Goal: Task Accomplishment & Management: Use online tool/utility

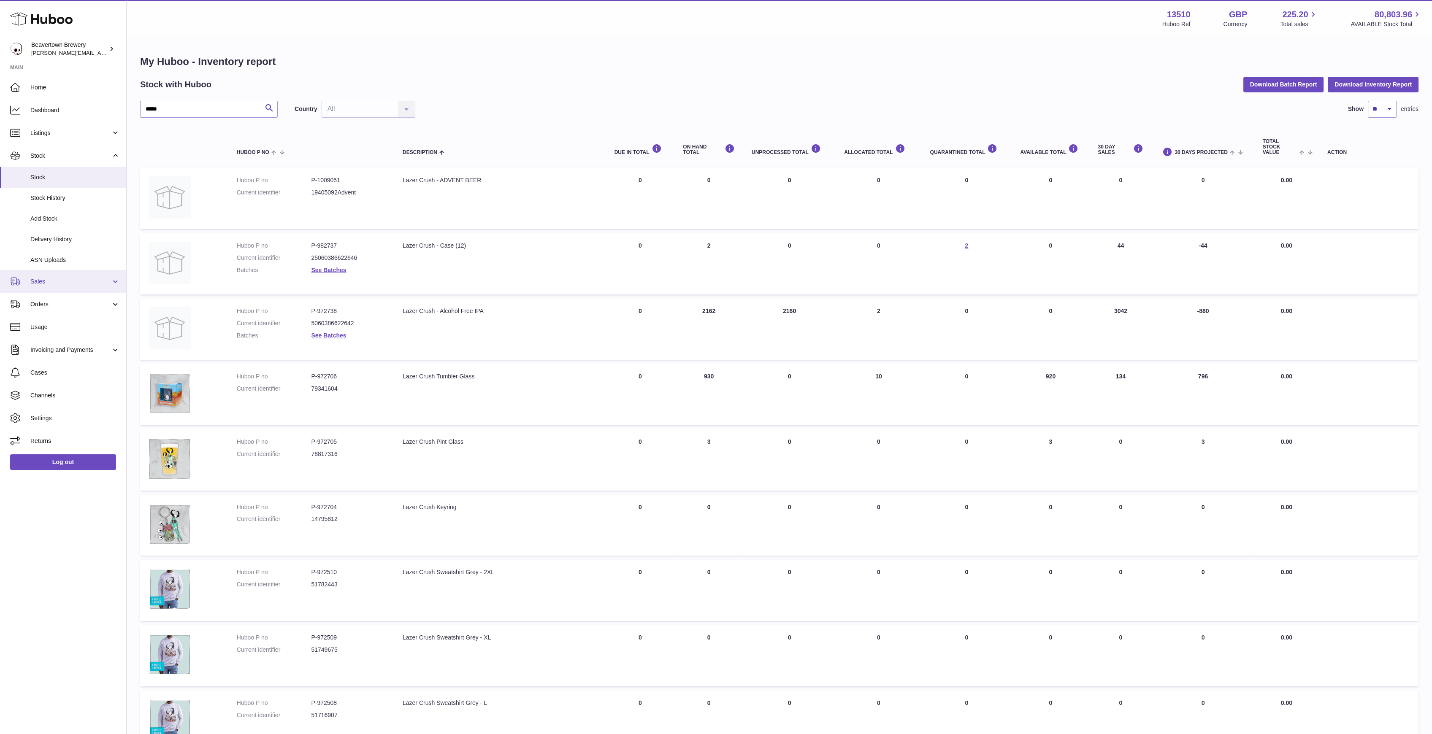
click at [49, 281] on span "Sales" at bounding box center [70, 282] width 81 height 8
click at [61, 301] on span "Sales" at bounding box center [74, 303] width 89 height 8
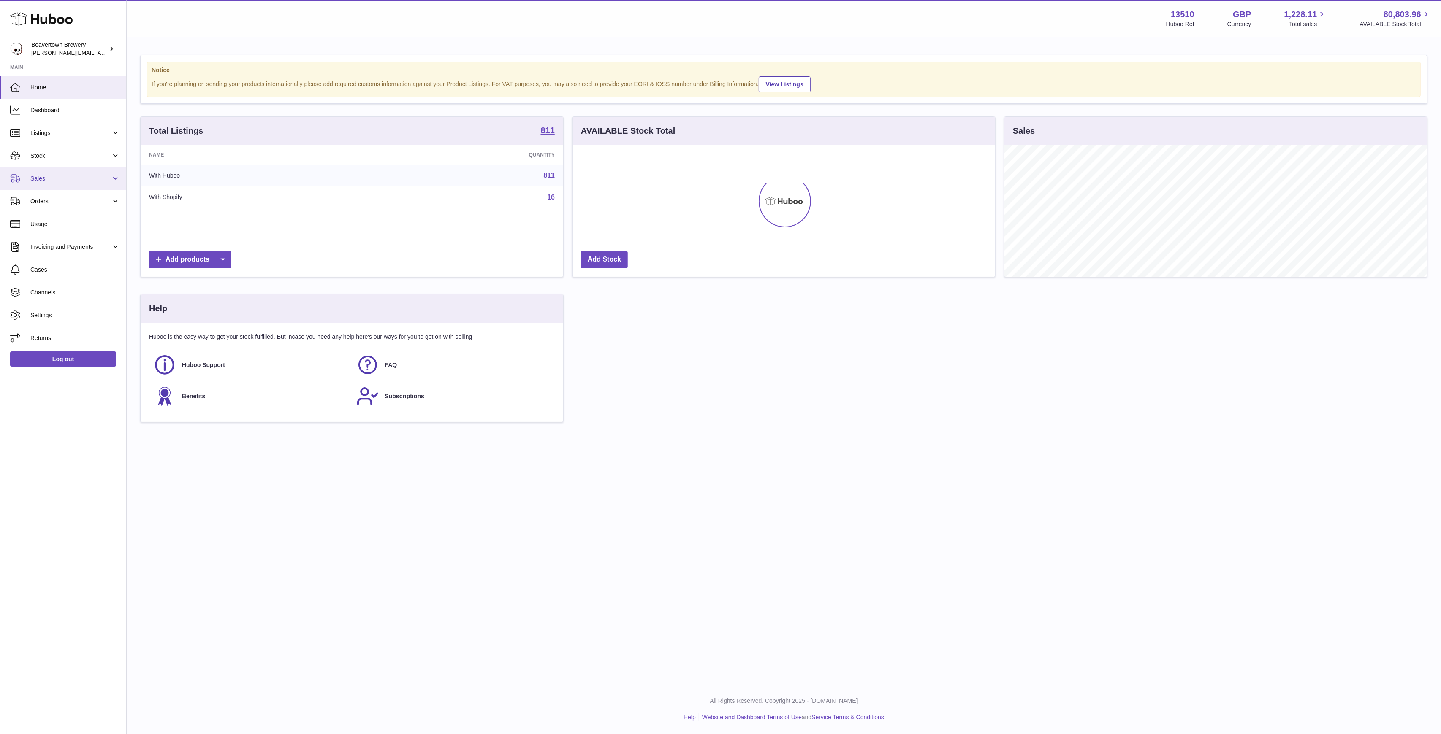
scroll to position [132, 423]
click at [42, 159] on span "Stock" at bounding box center [70, 156] width 81 height 8
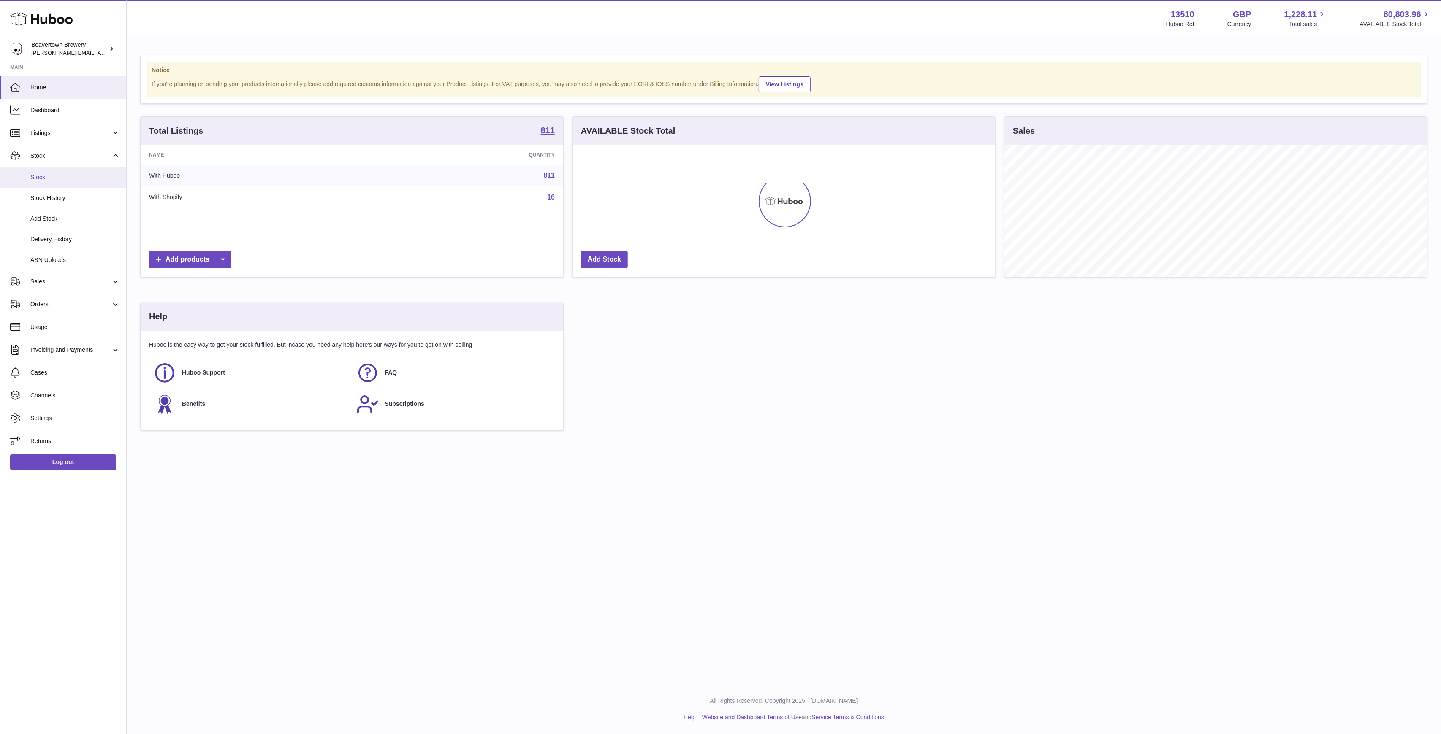
click at [48, 177] on span "Stock" at bounding box center [74, 177] width 89 height 8
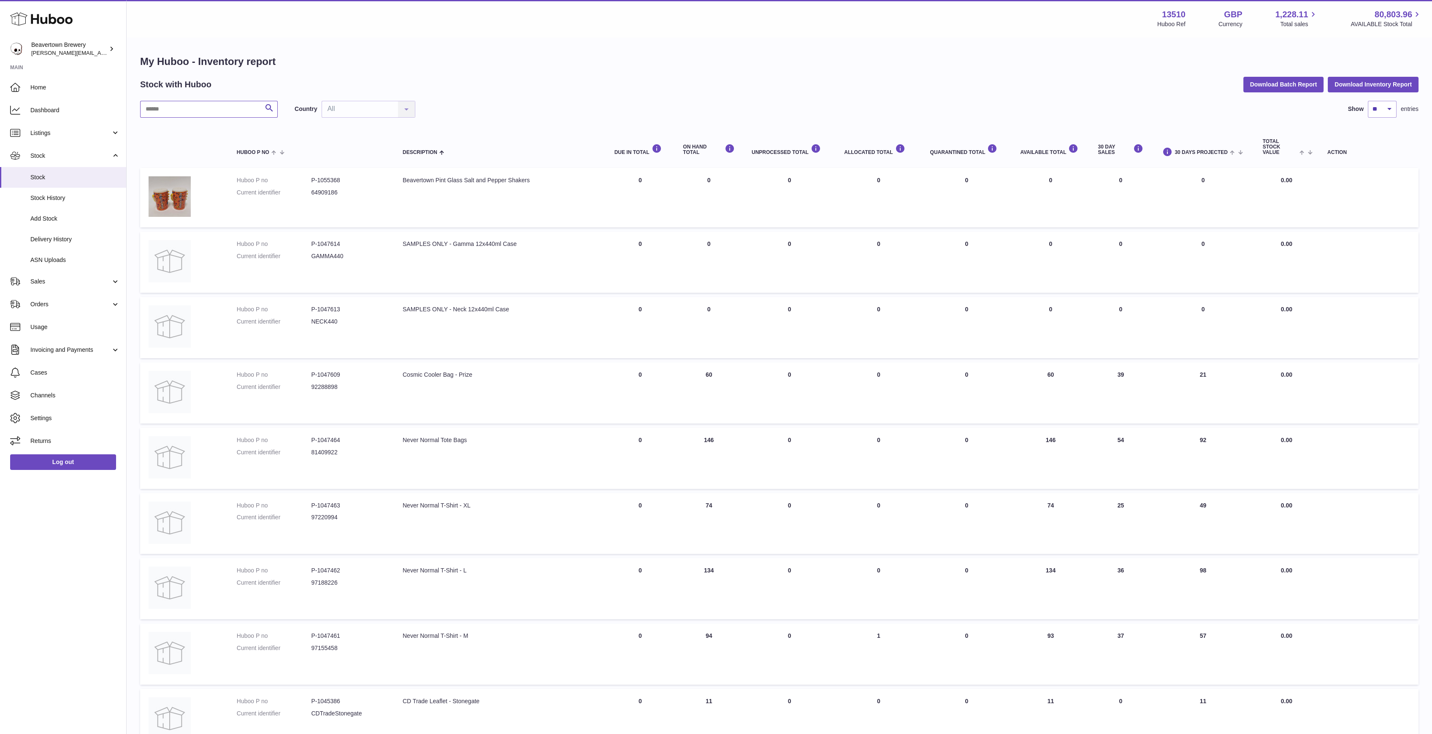
click at [165, 114] on input "text" at bounding box center [209, 109] width 138 height 17
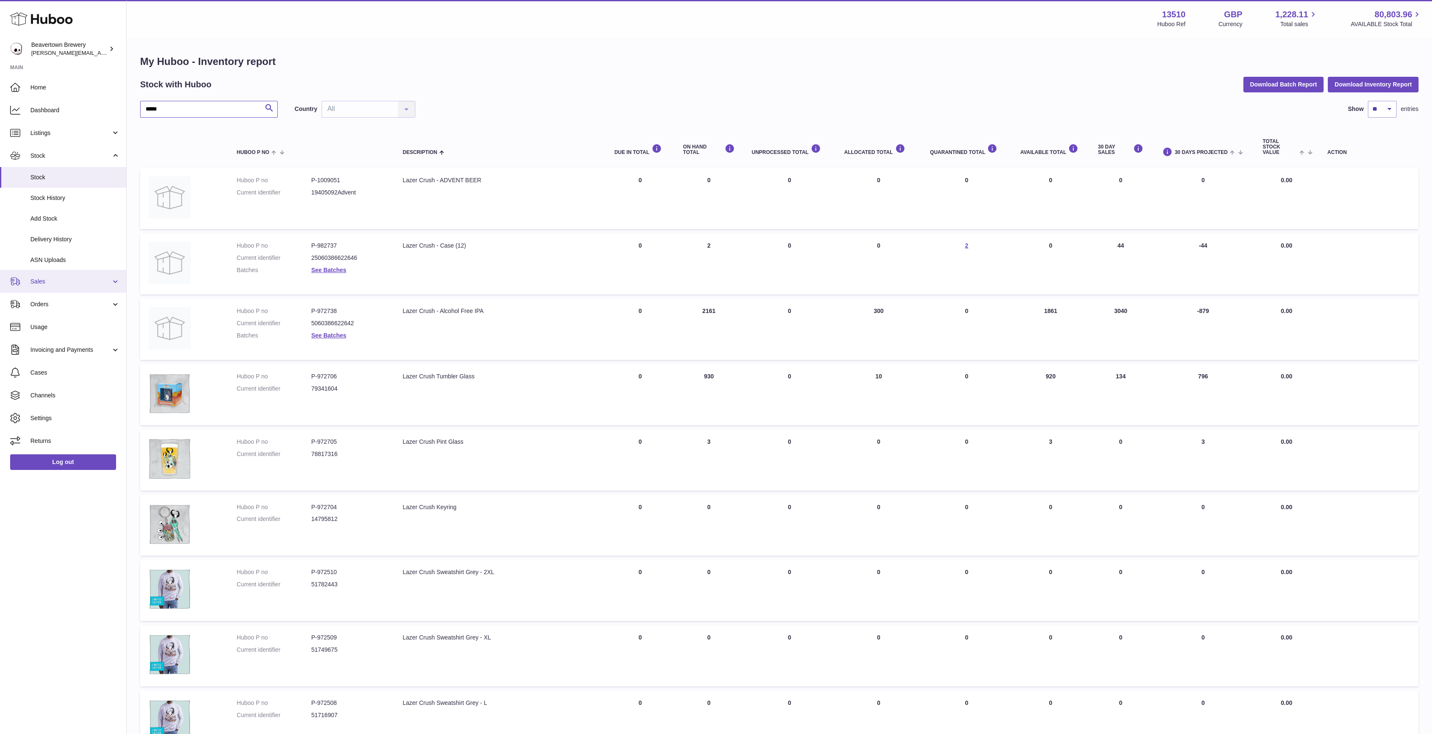
type input "*****"
click at [58, 286] on link "Sales" at bounding box center [63, 281] width 126 height 23
click at [55, 301] on span "Sales" at bounding box center [74, 303] width 89 height 8
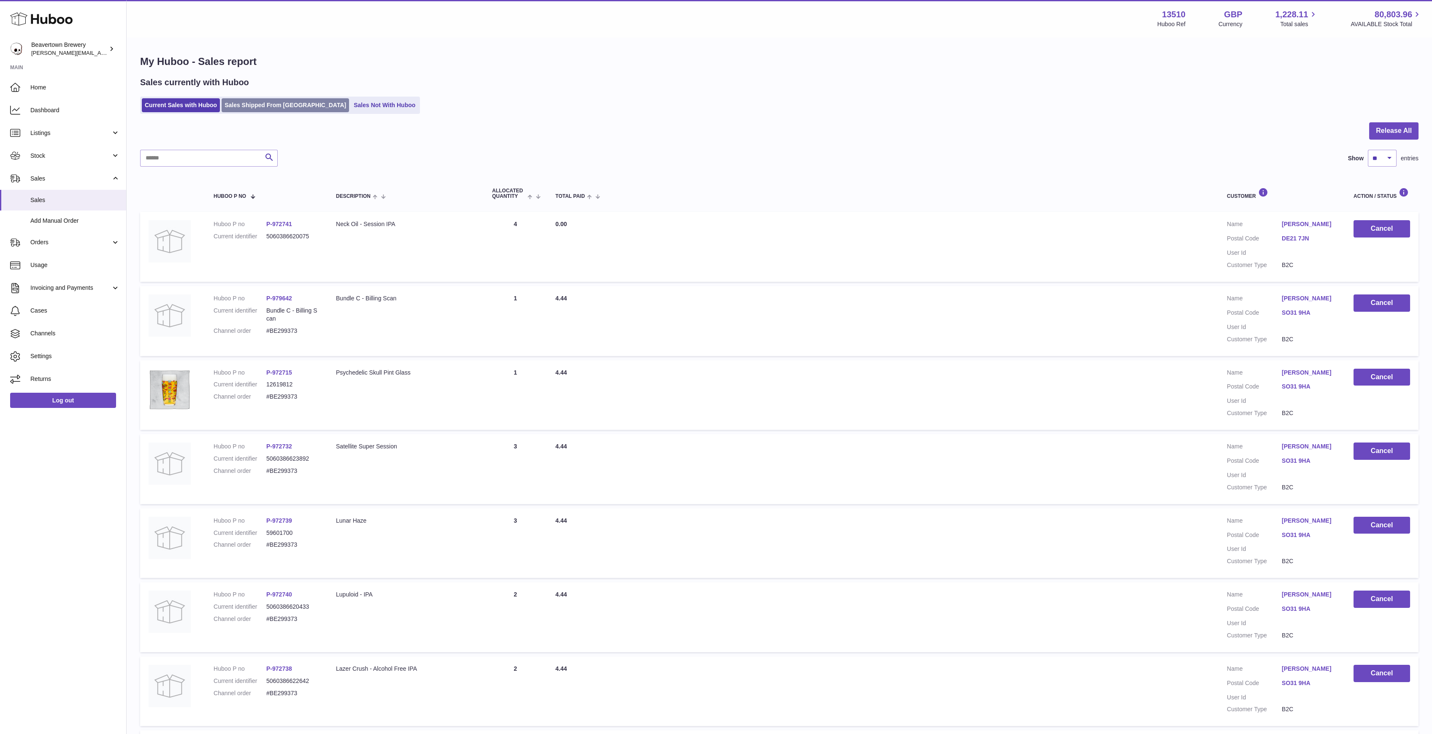
click at [294, 106] on link "Sales Shipped From [GEOGRAPHIC_DATA]" at bounding box center [285, 105] width 127 height 14
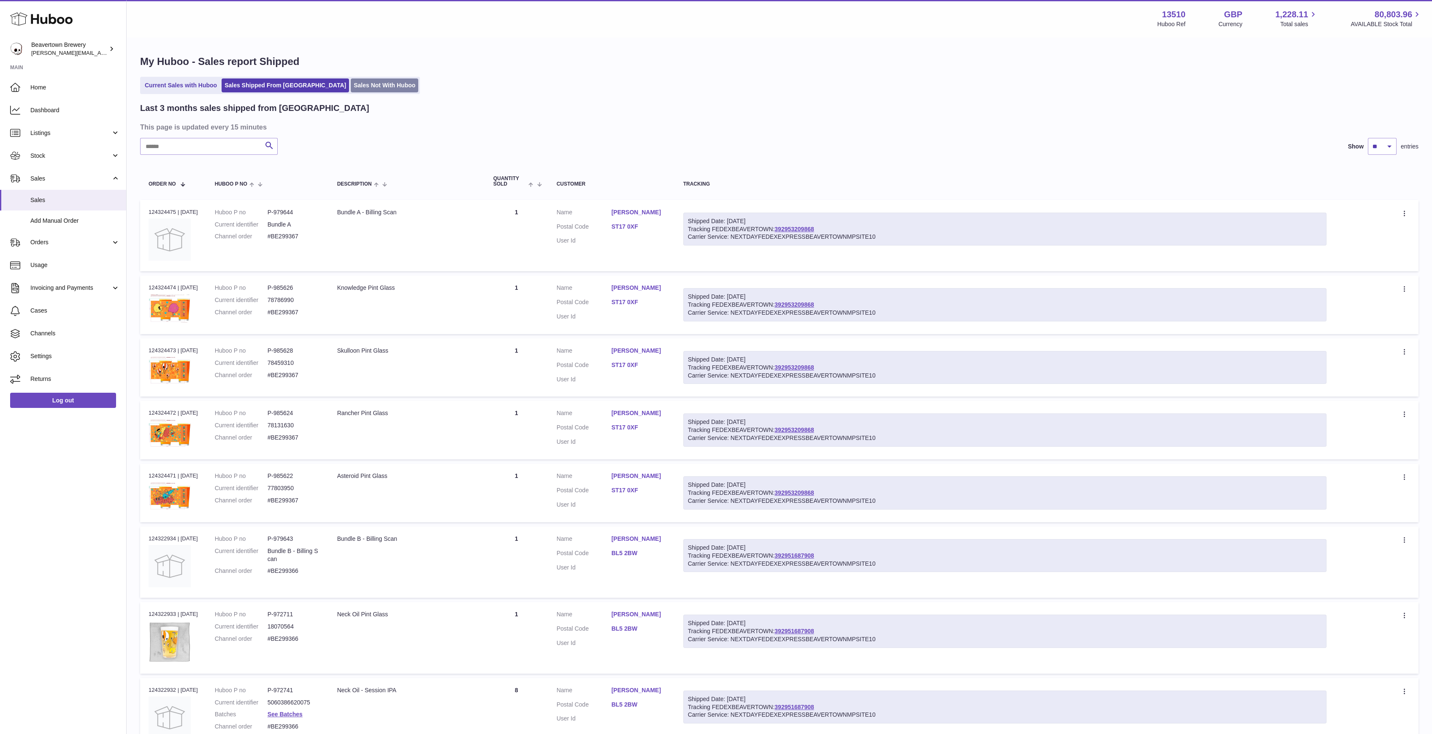
click at [351, 84] on link "Sales Not With Huboo" at bounding box center [385, 86] width 68 height 14
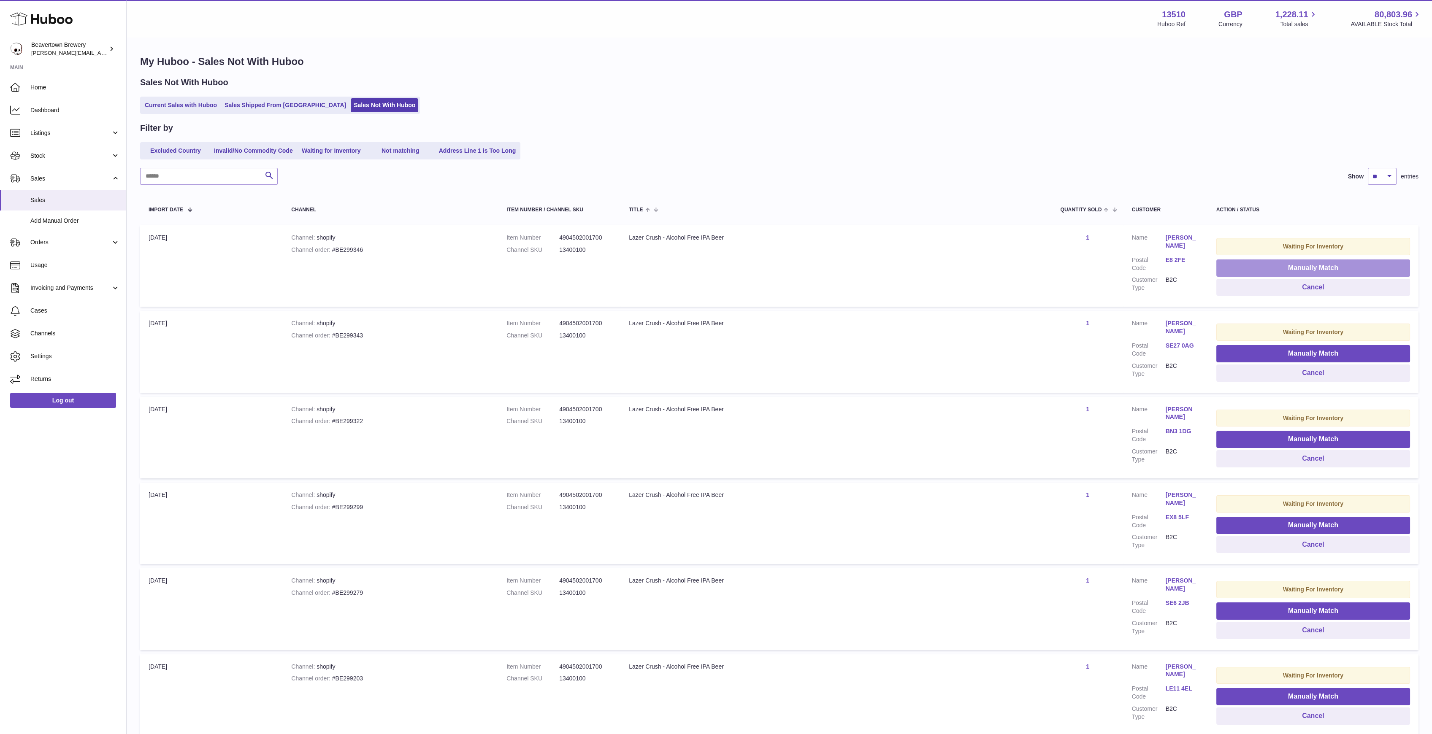
click at [1255, 261] on button "Manually Match" at bounding box center [1313, 268] width 194 height 17
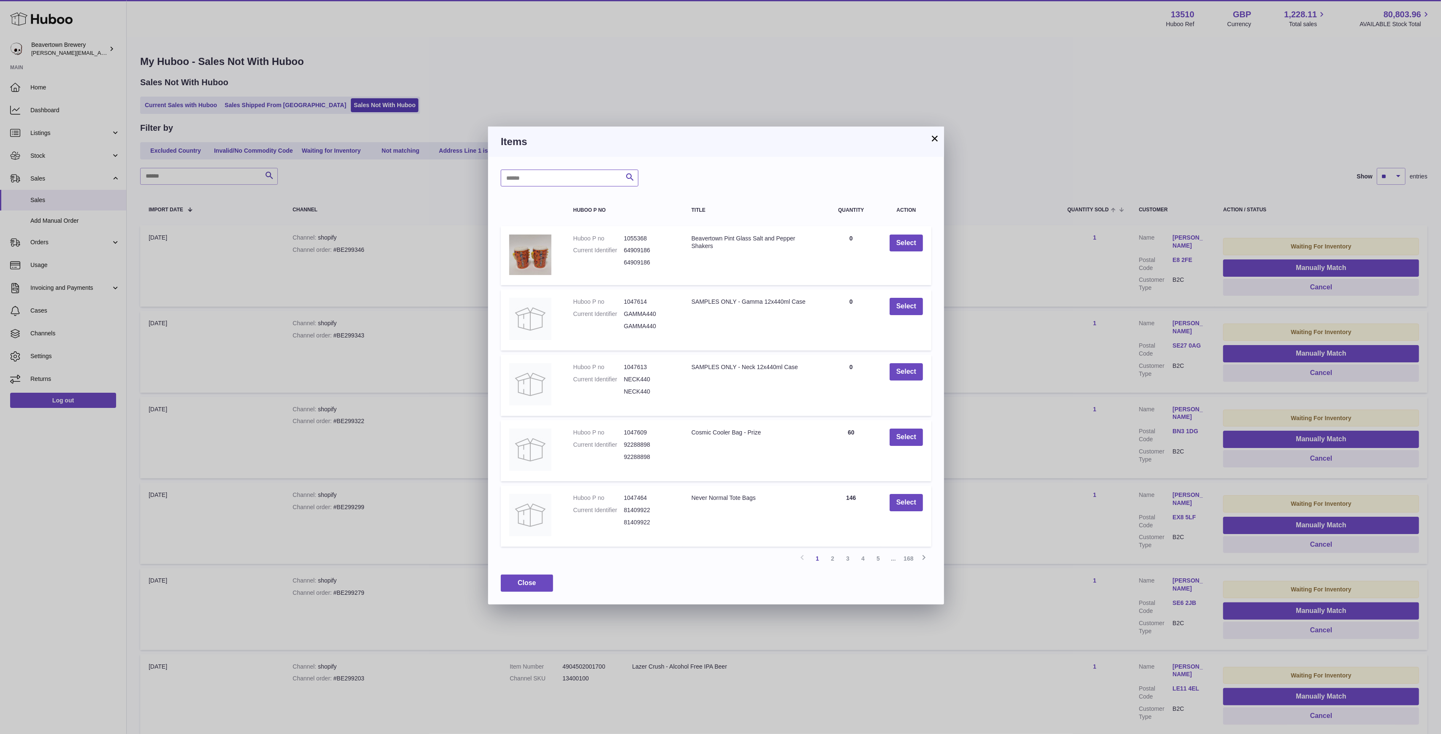
click at [563, 179] on input "text" at bounding box center [570, 178] width 138 height 17
type input "**********"
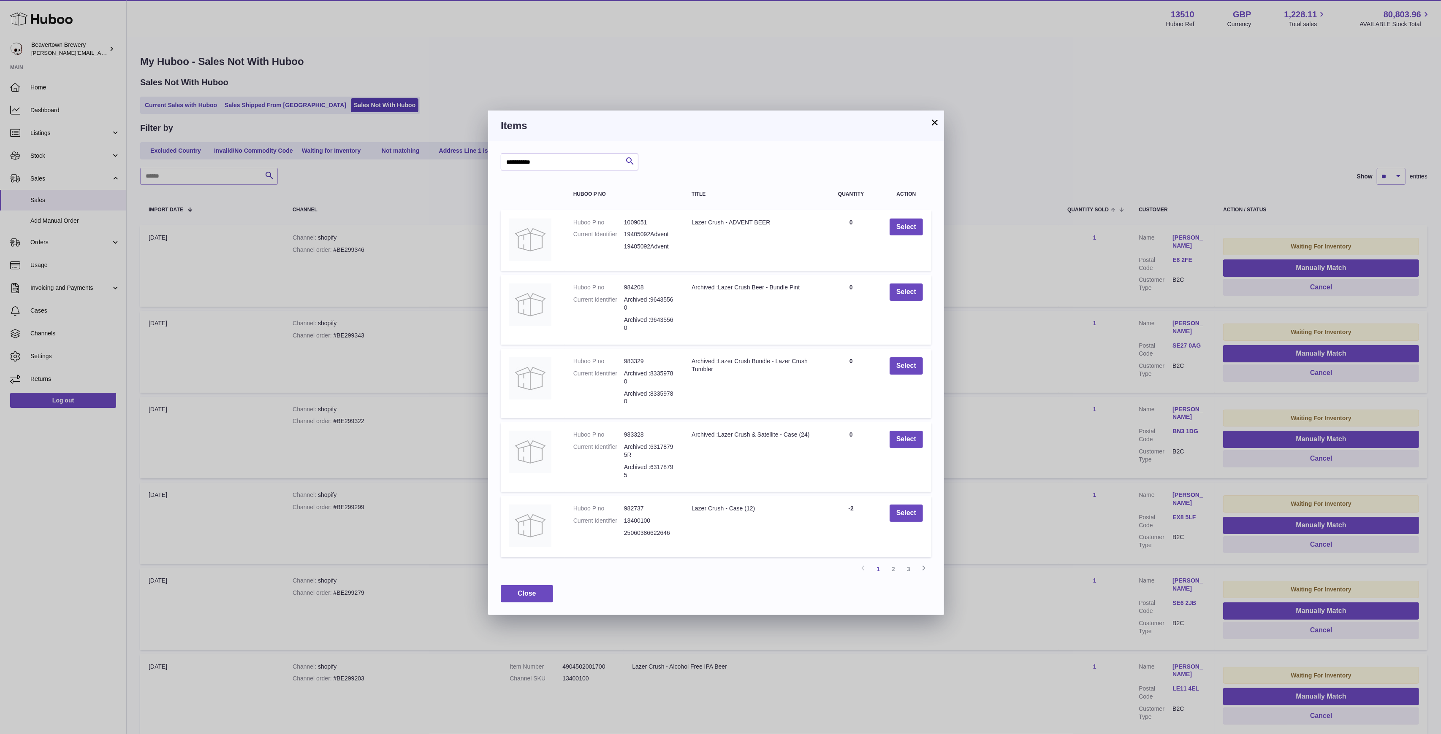
click at [925, 574] on icon at bounding box center [923, 568] width 10 height 11
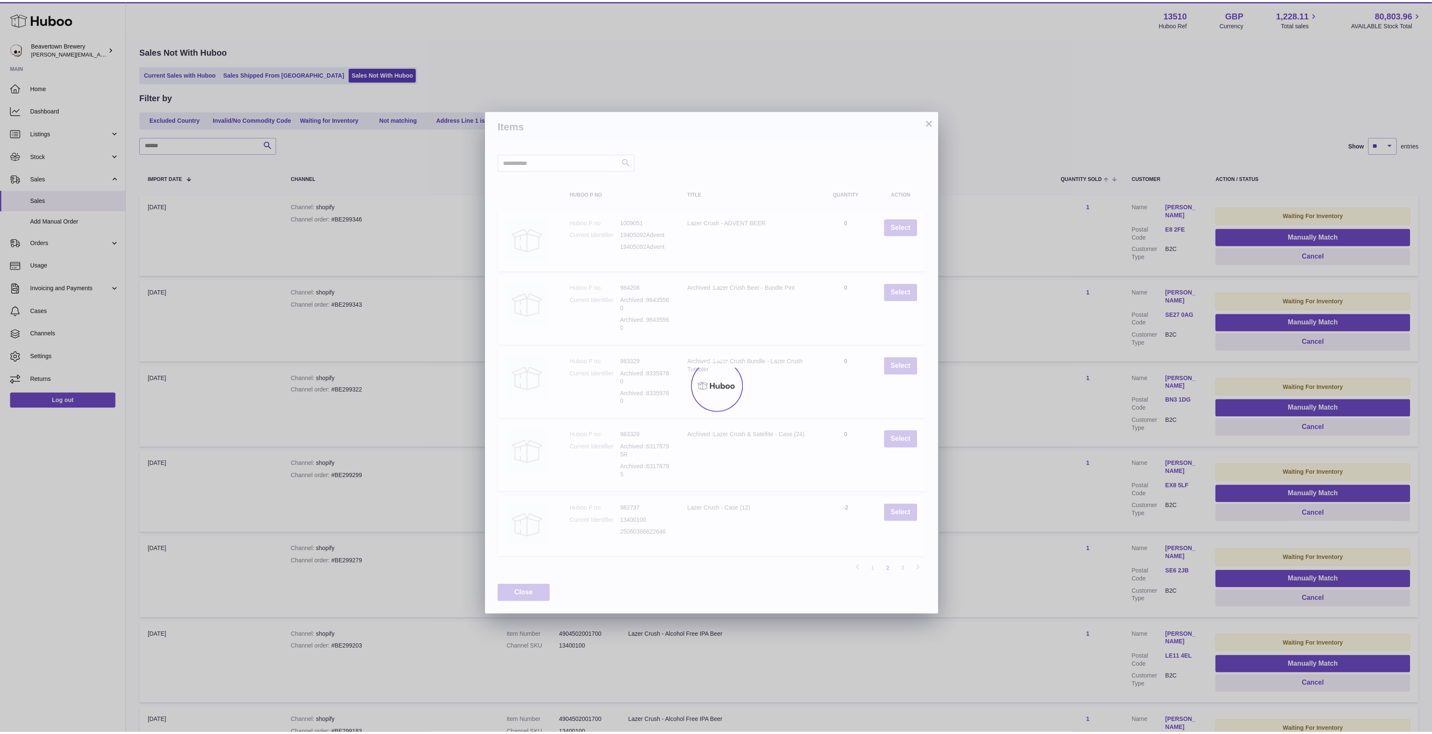
scroll to position [38, 0]
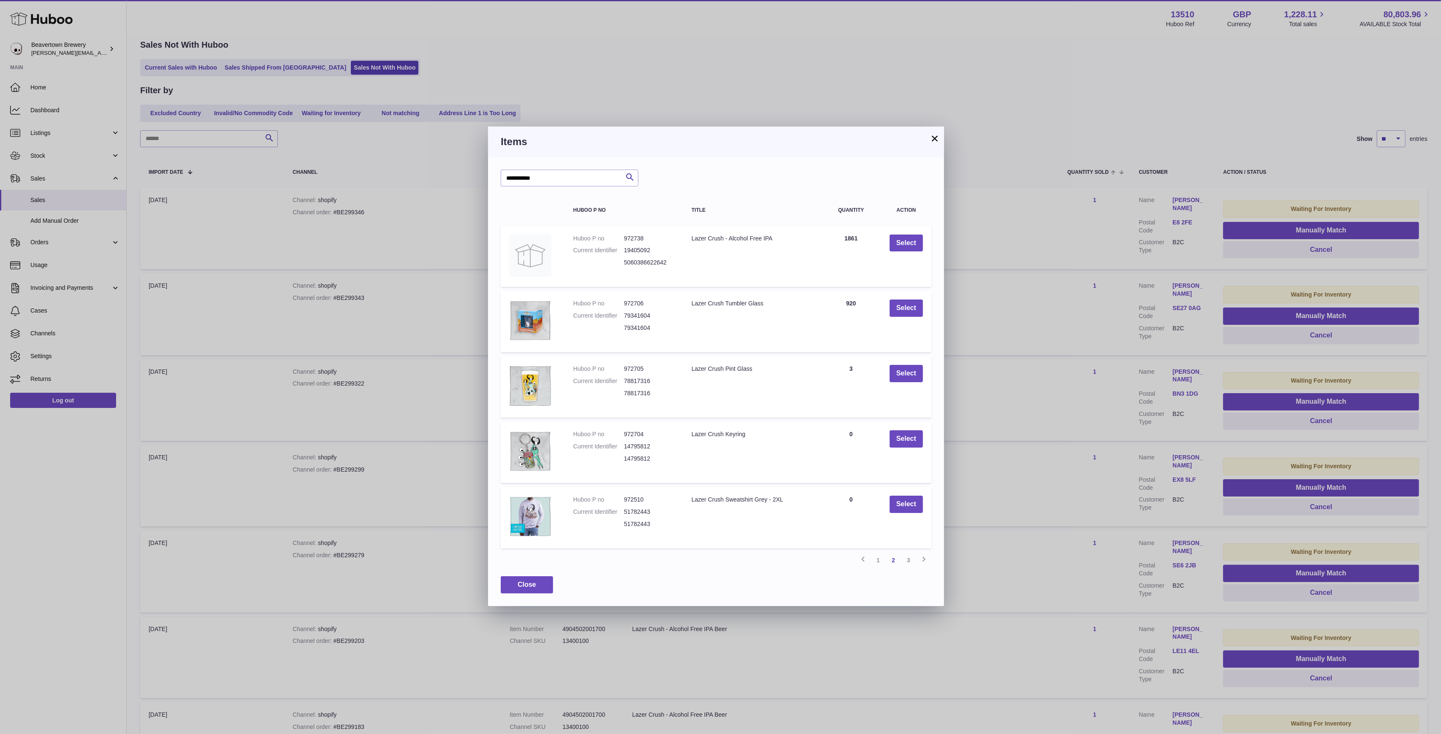
click at [930, 134] on button "×" at bounding box center [934, 138] width 10 height 10
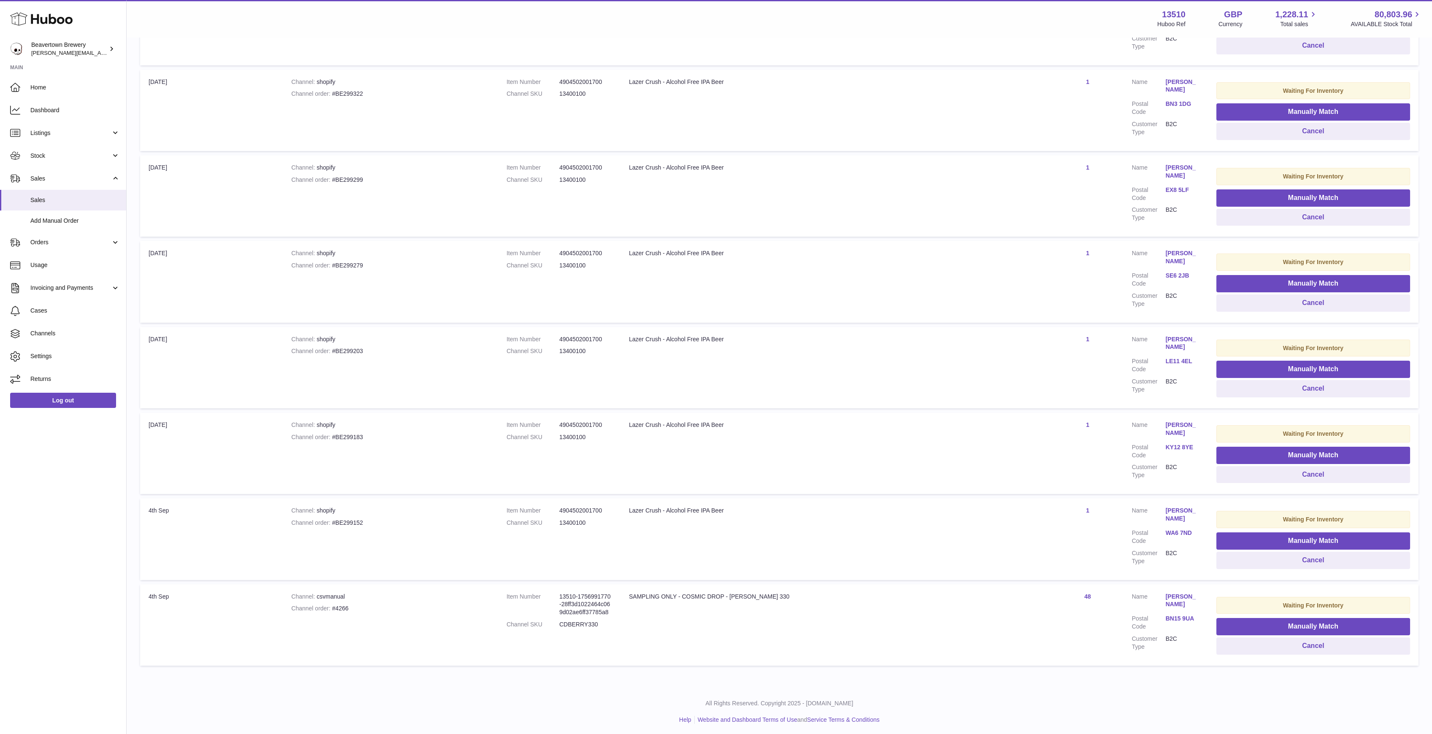
scroll to position [328, 0]
click at [610, 518] on dd "13400100" at bounding box center [585, 522] width 53 height 8
copy dd "13400100"
